Goal: Information Seeking & Learning: Learn about a topic

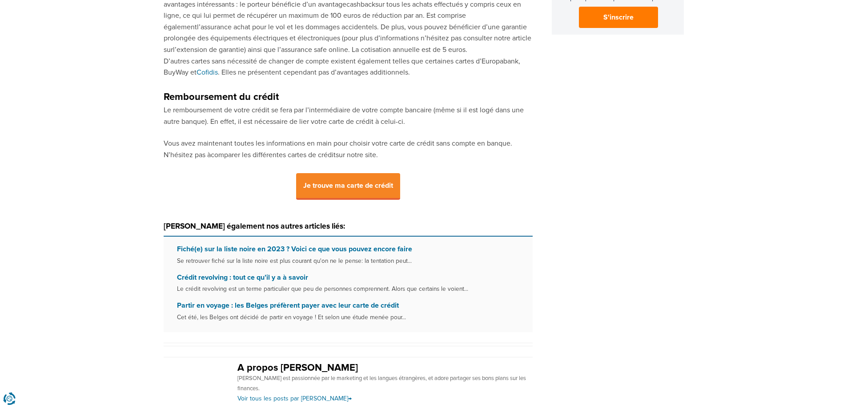
scroll to position [755, 0]
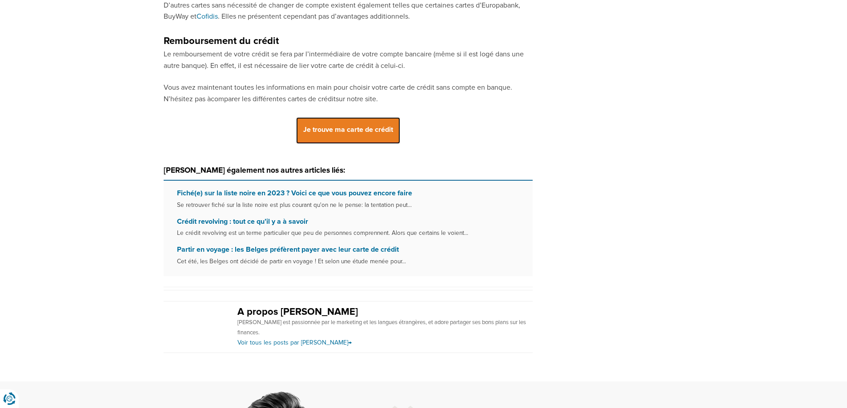
click at [361, 132] on span "Je trouve ma carte de crédit" at bounding box center [348, 130] width 104 height 27
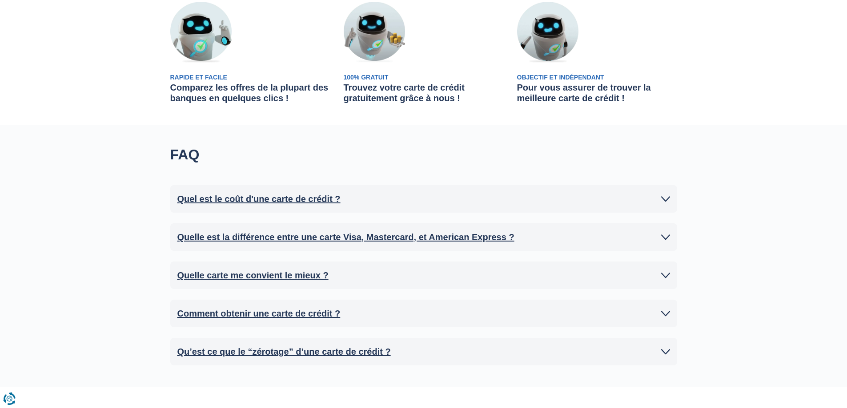
scroll to position [578, 0]
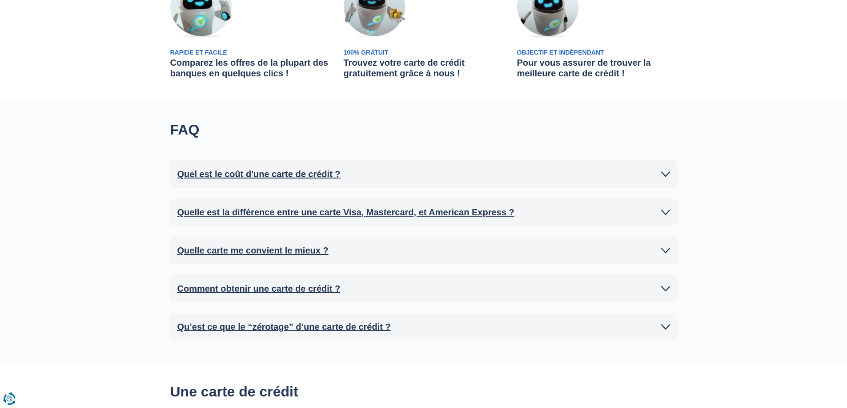
click at [411, 213] on h2 "Quelle est la différence entre une carte Visa, Mastercard, et American Express ?" at bounding box center [345, 212] width 337 height 13
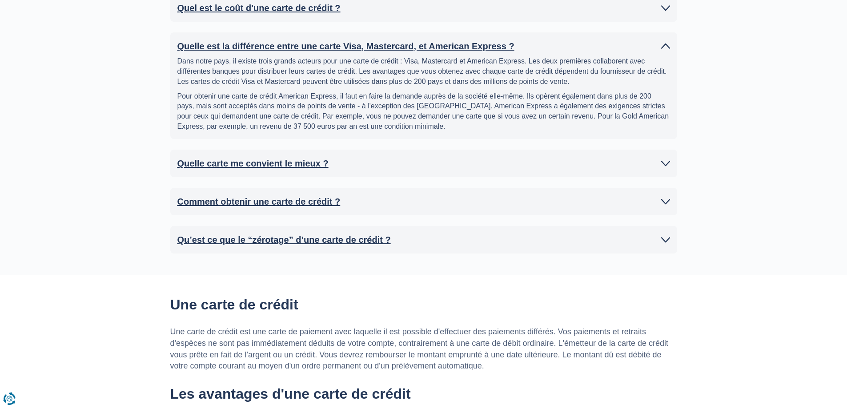
scroll to position [755, 0]
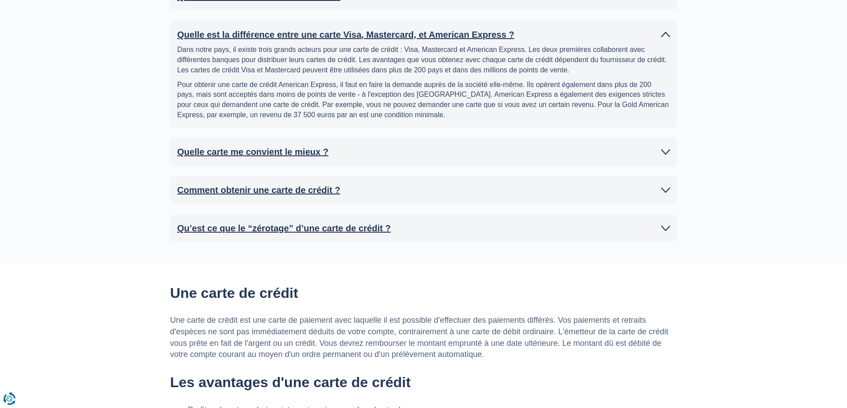
click at [280, 228] on h2 "Qu’est ce que le “zérotage” d’une carte de crédit ?" at bounding box center [283, 228] width 213 height 13
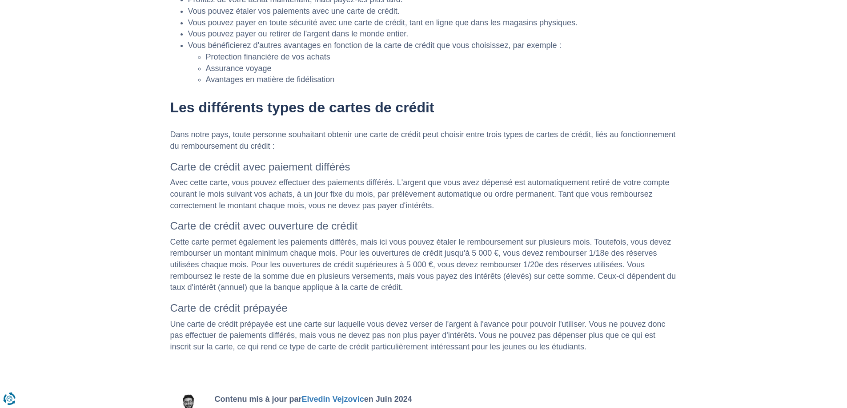
scroll to position [1378, 0]
